Goal: Information Seeking & Learning: Learn about a topic

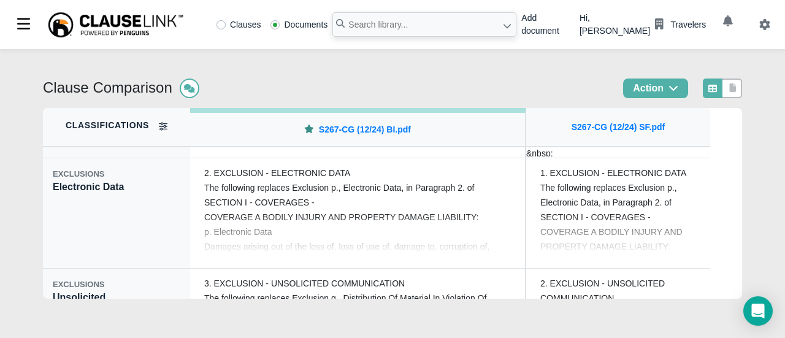
scroll to position [245, 0]
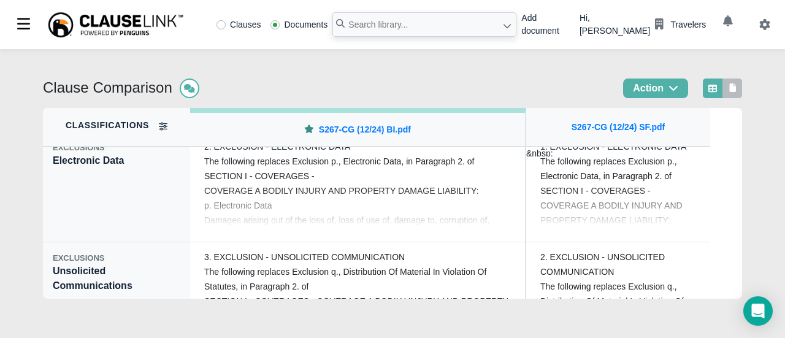
click at [731, 84] on icon at bounding box center [733, 87] width 7 height 9
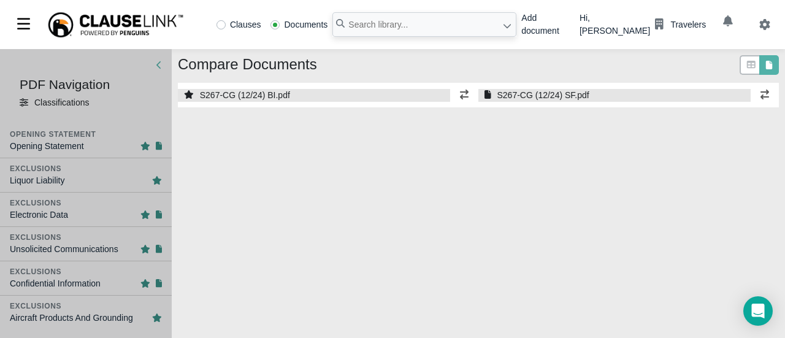
select select "1"
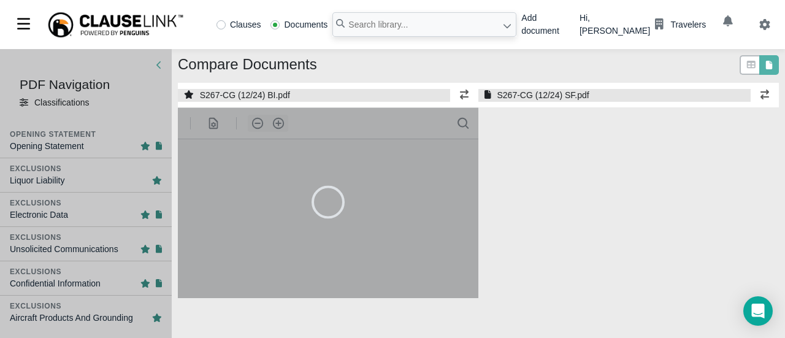
select select "1"
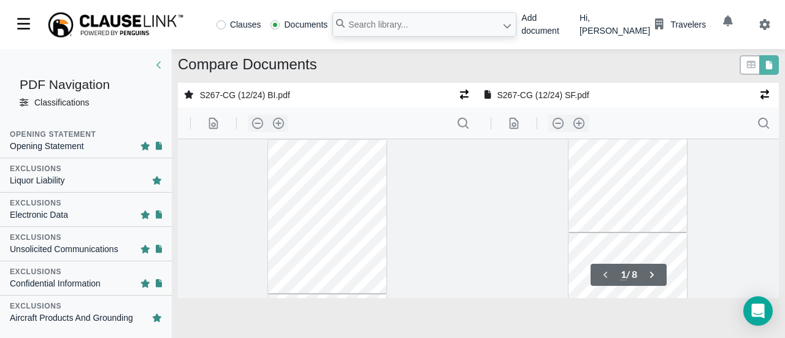
type input "2"
type input "1"
click at [96, 174] on div "Exclusions" at bounding box center [86, 168] width 152 height 11
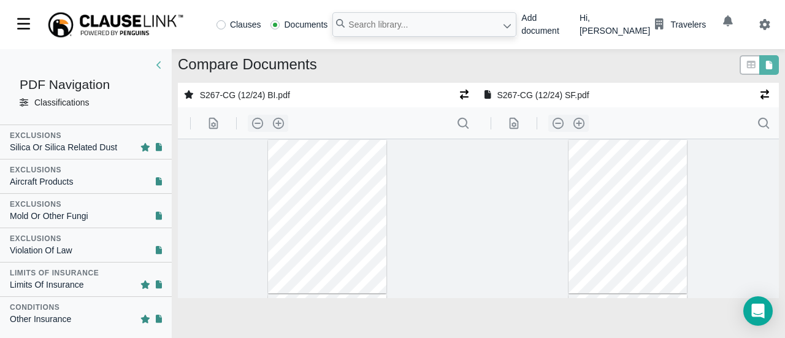
scroll to position [429, 0]
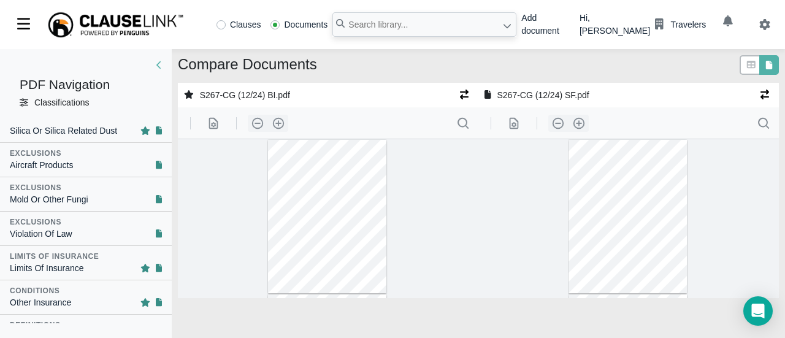
click at [113, 189] on div "Exclusions" at bounding box center [86, 187] width 152 height 11
type input "3"
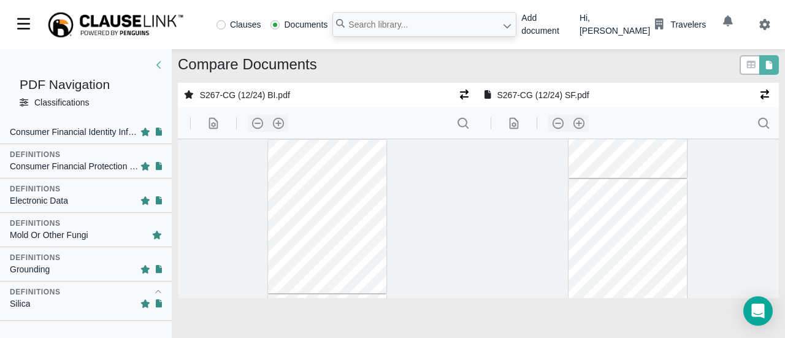
scroll to position [858, 0]
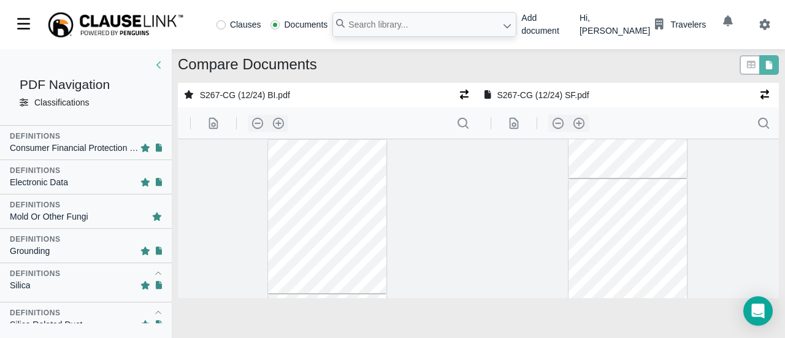
click at [115, 210] on div "Mold Or Other Fungi" at bounding box center [86, 216] width 152 height 13
type input "8"
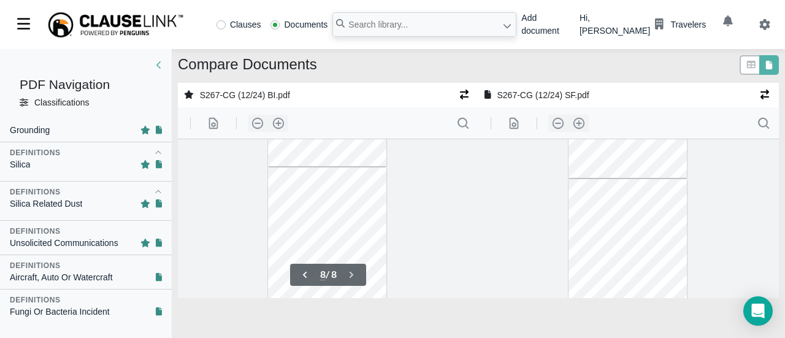
scroll to position [1006, 0]
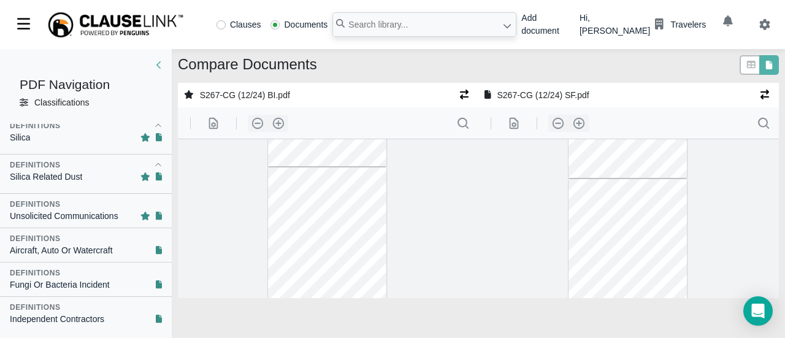
click at [116, 270] on div "Definitions" at bounding box center [86, 272] width 152 height 11
type input "7"
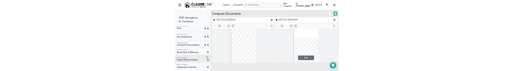
scroll to position [971, 0]
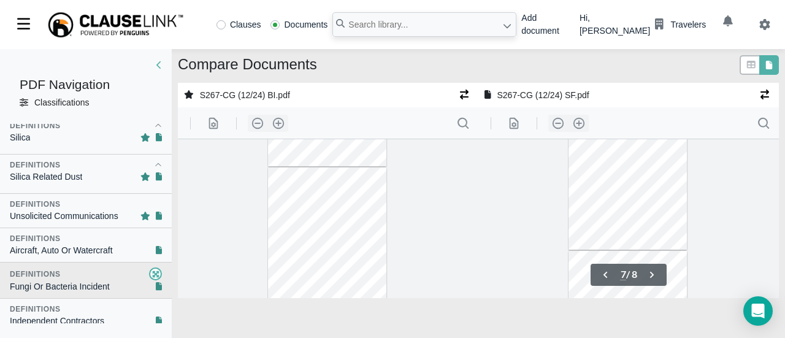
click at [116, 270] on div "Definitions" at bounding box center [86, 273] width 152 height 13
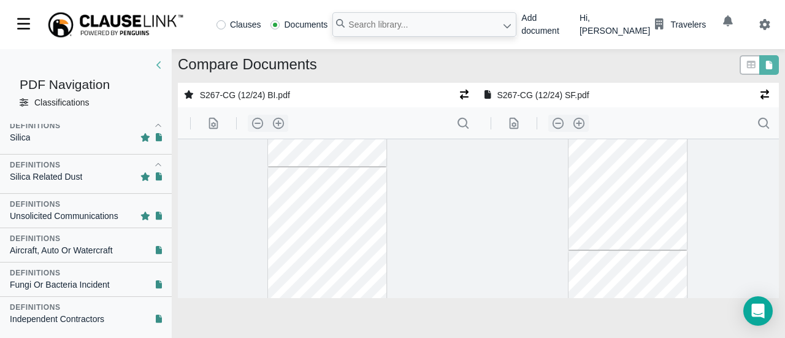
click at [116, 267] on div "Definitions" at bounding box center [86, 272] width 152 height 11
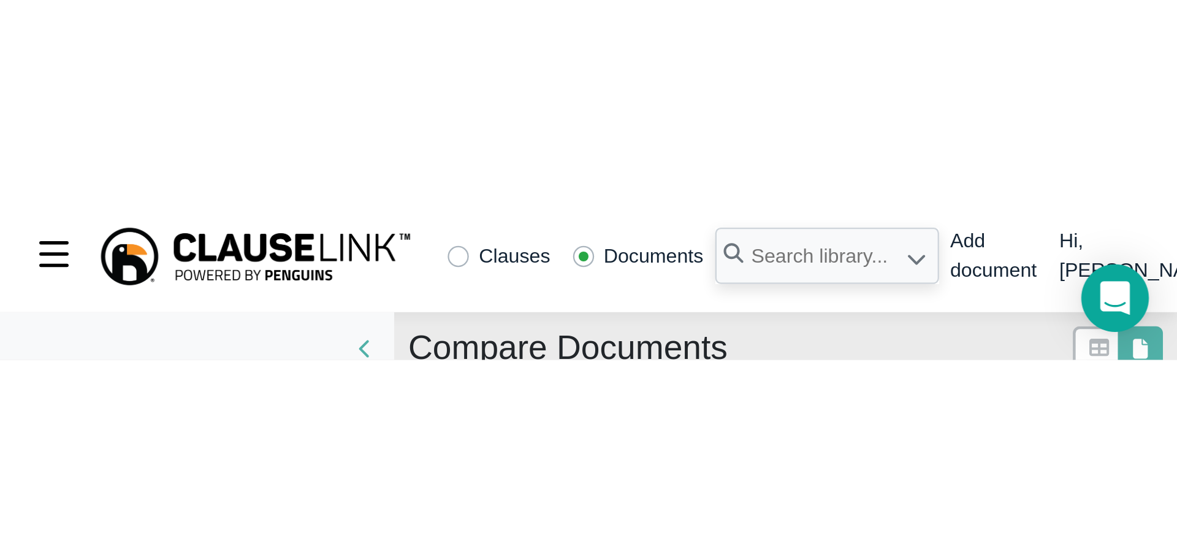
scroll to position [793, 0]
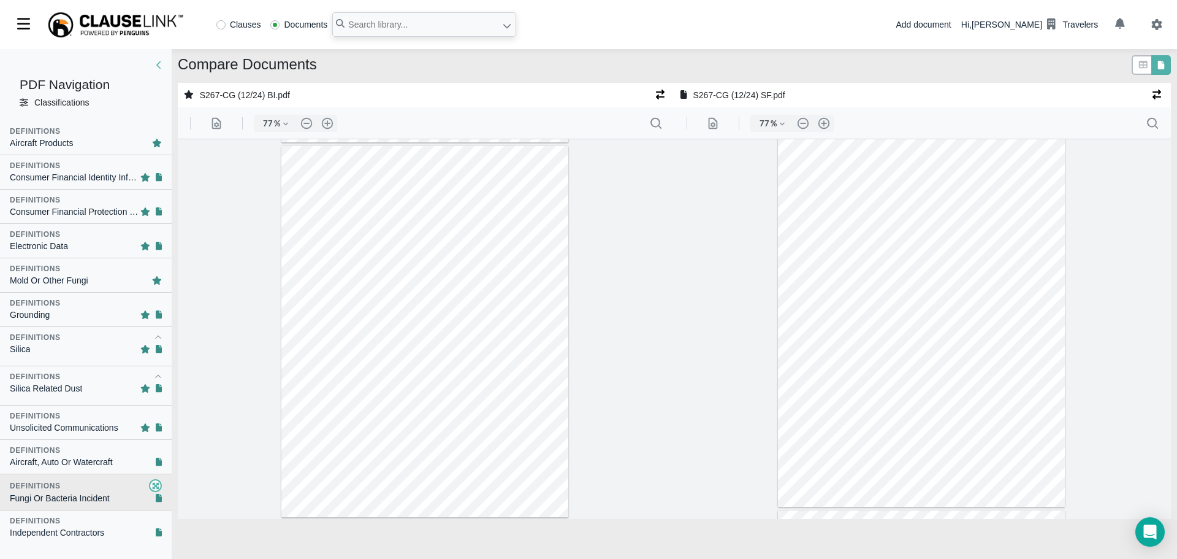
click at [322, 254] on div at bounding box center [424, 332] width 287 height 372
type input "1"
click at [325, 122] on button ".cls-1{fill:#abb0c4;} icon - header - zoom - in - line" at bounding box center [328, 123] width 20 height 17
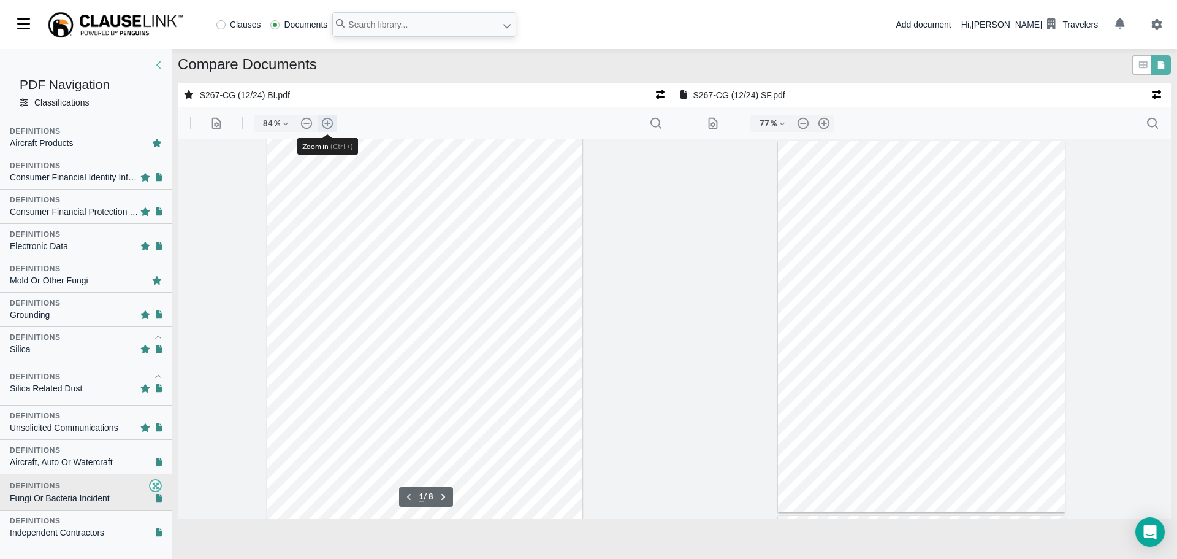
click at [325, 122] on button ".cls-1{fill:#abb0c4;} icon - header - zoom - in - line" at bounding box center [328, 123] width 20 height 17
type input "109"
click at [784, 122] on button ".cls-1{fill:#abb0c4;} icon - header - zoom - in - line" at bounding box center [824, 123] width 20 height 17
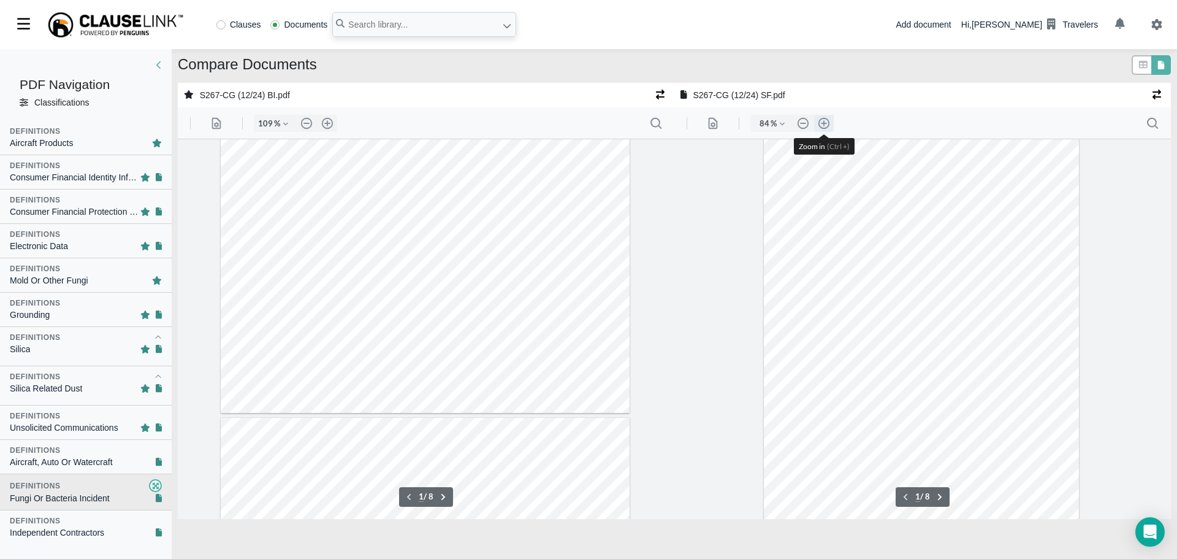
type input "109"
type input "7"
